Goal: Task Accomplishment & Management: Manage account settings

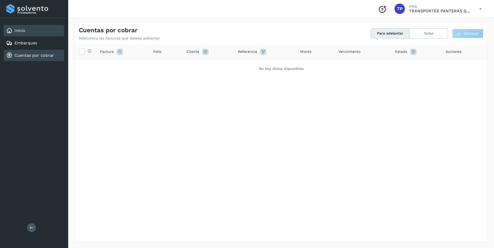
click at [16, 29] on link "Inicio" at bounding box center [19, 30] width 11 height 5
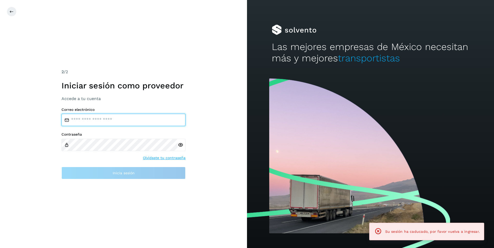
type input "**********"
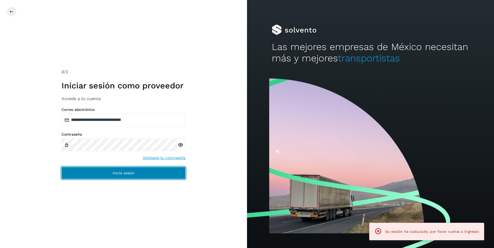
click at [93, 171] on button "Inicia sesión" at bounding box center [123, 173] width 124 height 12
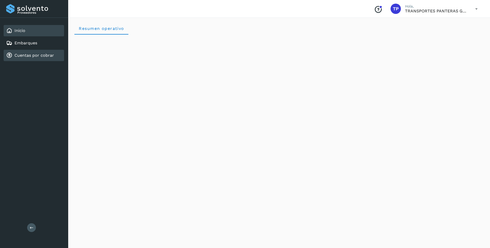
click at [33, 58] on link "Cuentas por cobrar" at bounding box center [33, 55] width 39 height 5
